Goal: Information Seeking & Learning: Understand process/instructions

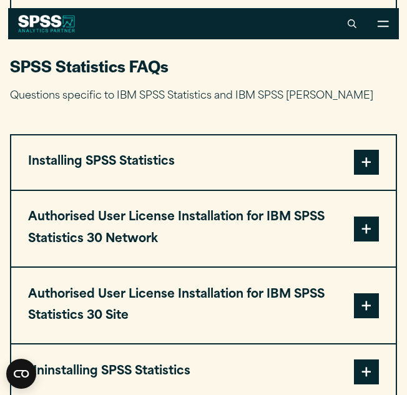
scroll to position [1142, 0]
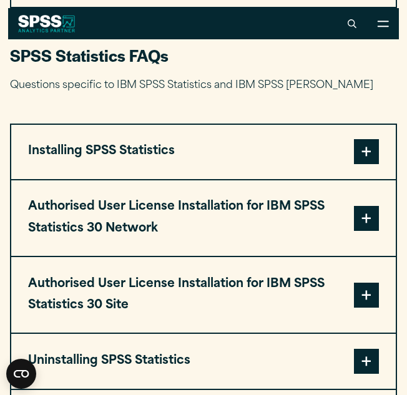
click at [361, 156] on span at bounding box center [366, 151] width 25 height 25
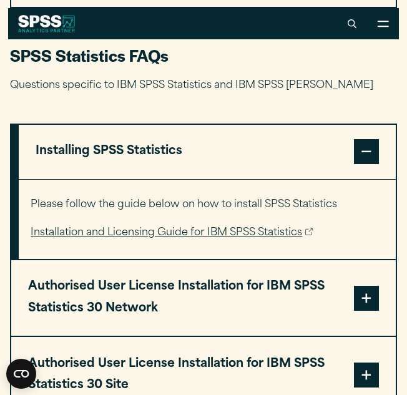
click at [258, 235] on link "Installation and Licensing Guide for IBM SPSS Statistics" at bounding box center [172, 233] width 282 height 18
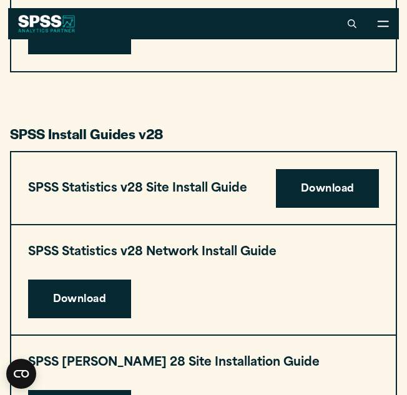
scroll to position [1997, 0]
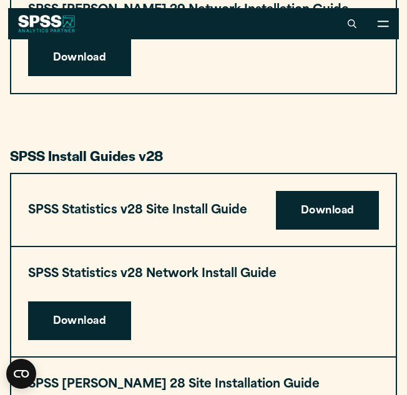
click at [135, 200] on h3 "SPSS Statistics v28 Site Install Guide" at bounding box center [137, 210] width 219 height 21
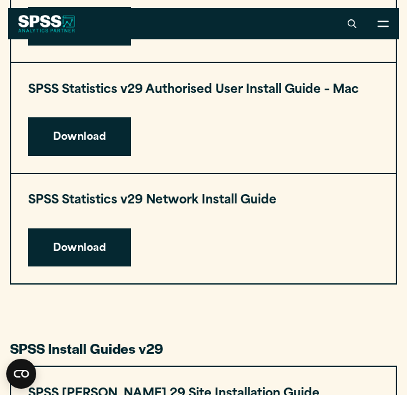
scroll to position [1498, 0]
